Goal: Find specific page/section: Find specific page/section

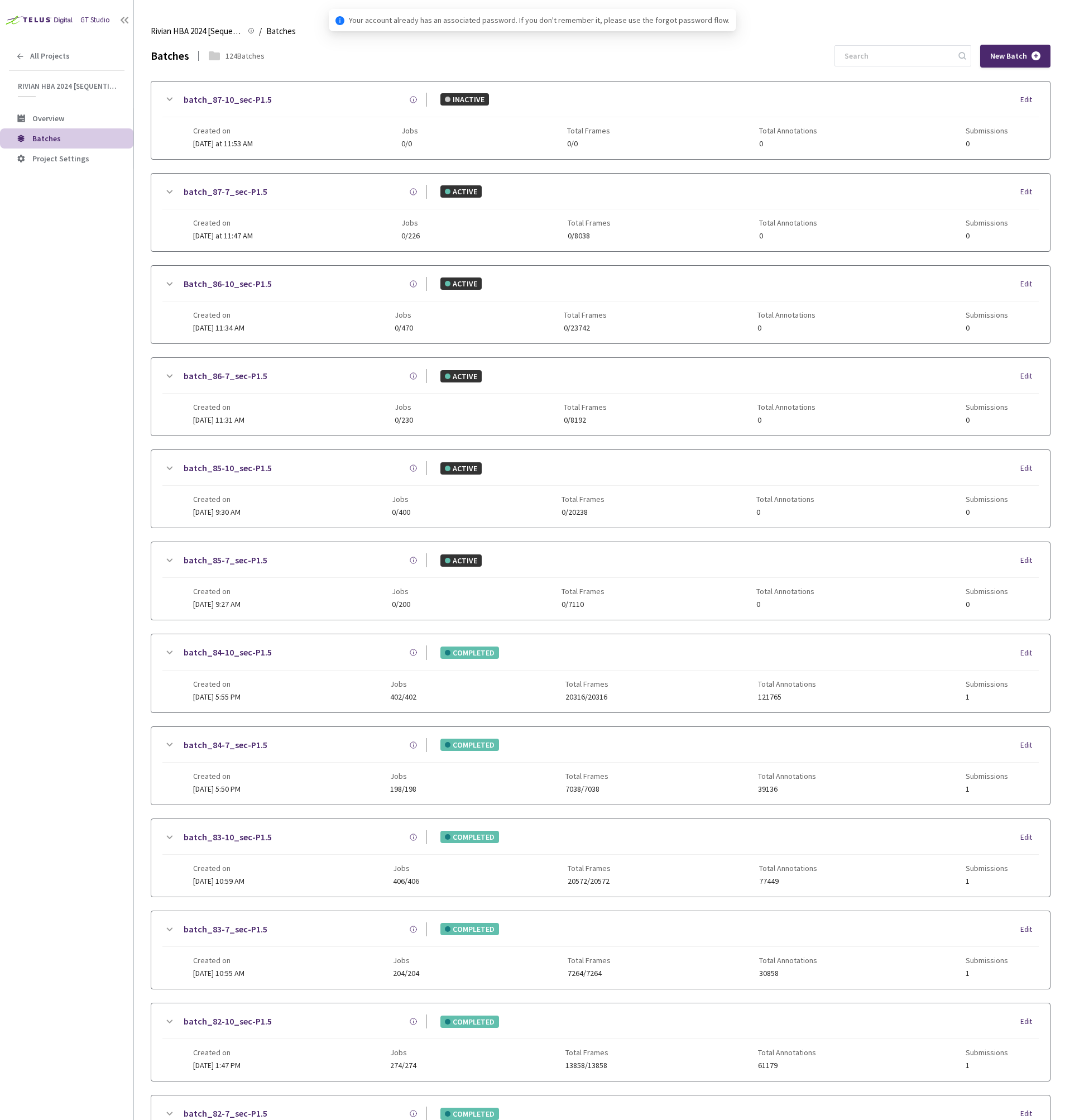
click at [94, 420] on div "GT Studio All Projects Rivian HBA 2024 [Sequential] Rivian HBA 2024 [Sequential…" at bounding box center [66, 526] width 133 height 1053
